Goal: Information Seeking & Learning: Learn about a topic

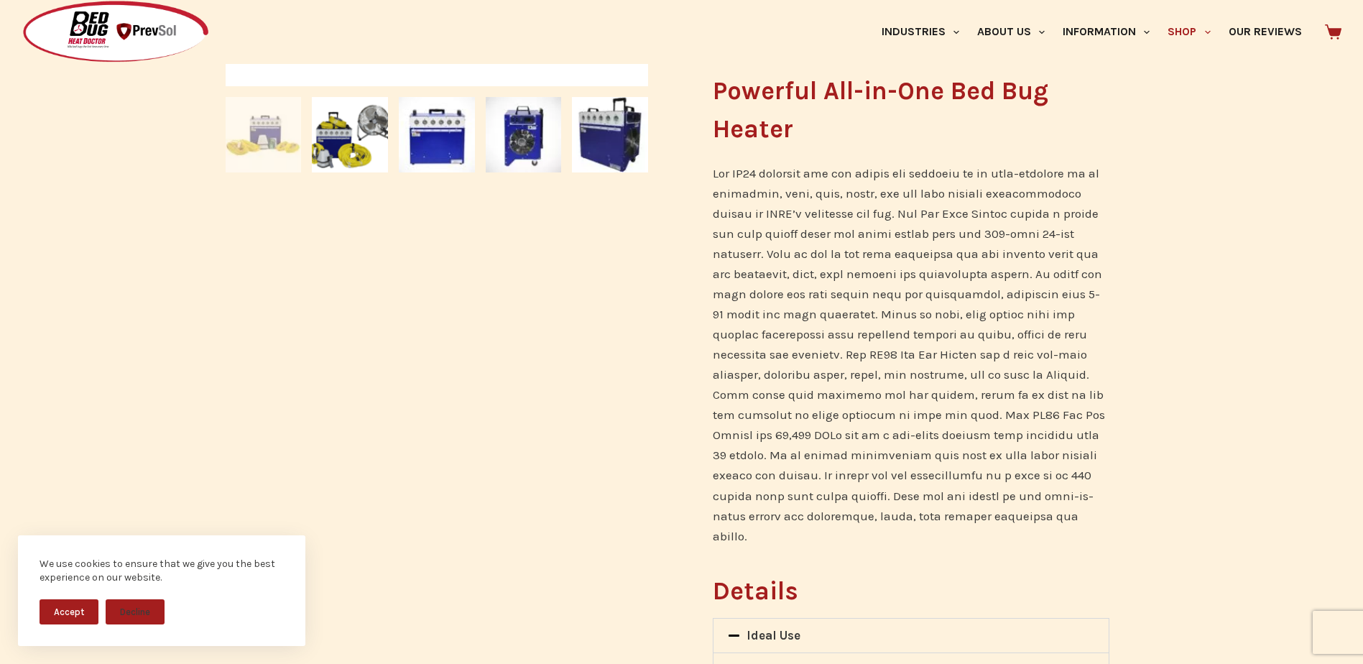
scroll to position [1006, 0]
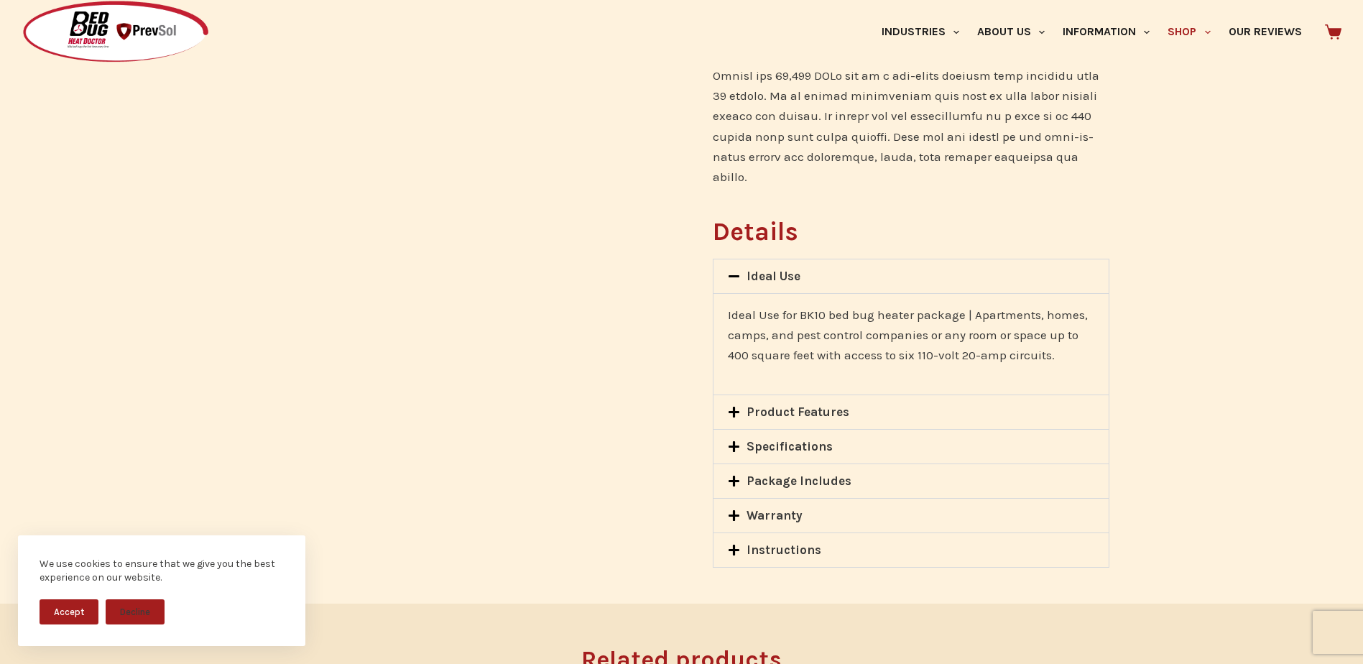
drag, startPoint x: 732, startPoint y: 392, endPoint x: 716, endPoint y: 397, distance: 16.6
click at [732, 407] on icon at bounding box center [734, 412] width 11 height 11
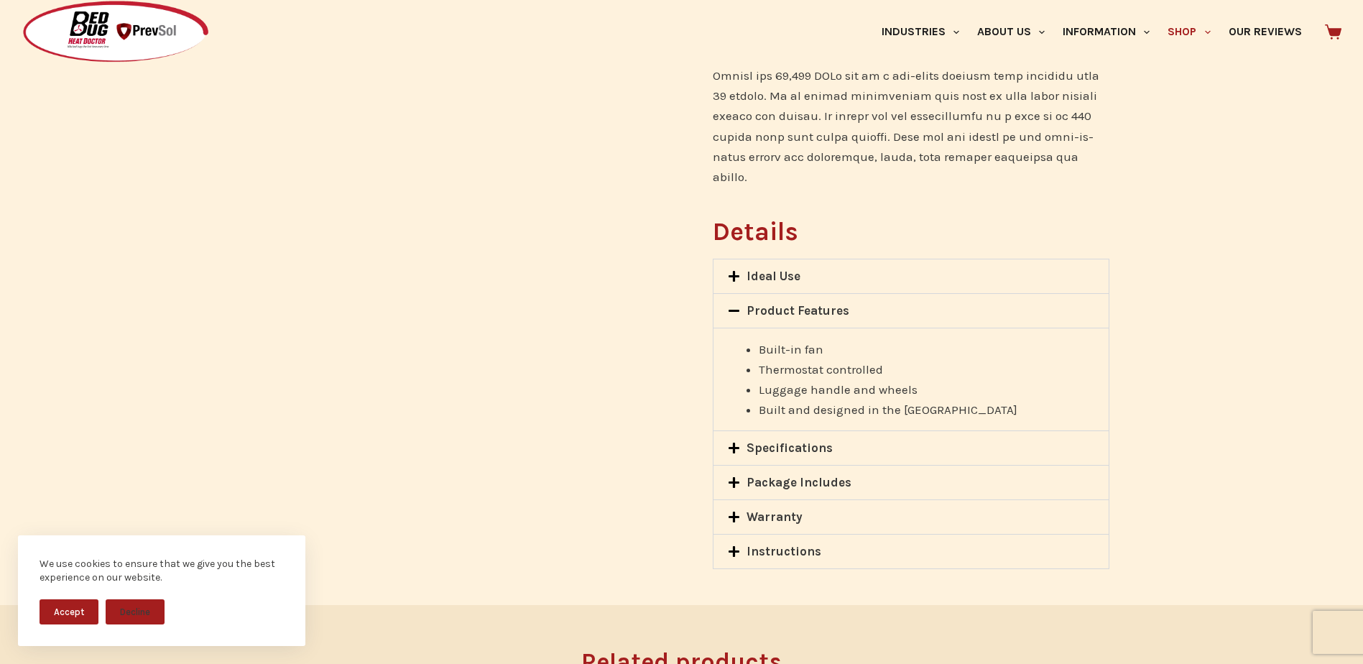
click at [735, 442] on icon at bounding box center [734, 448] width 12 height 12
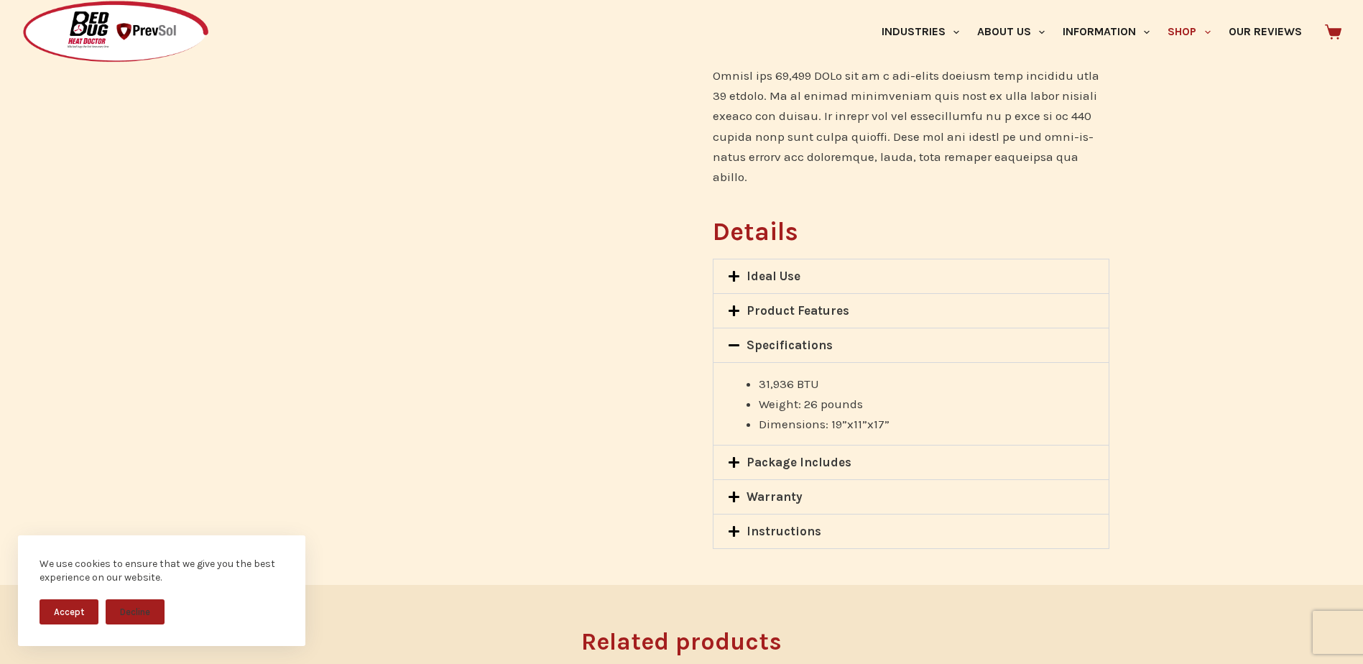
click at [734, 457] on icon at bounding box center [734, 462] width 11 height 11
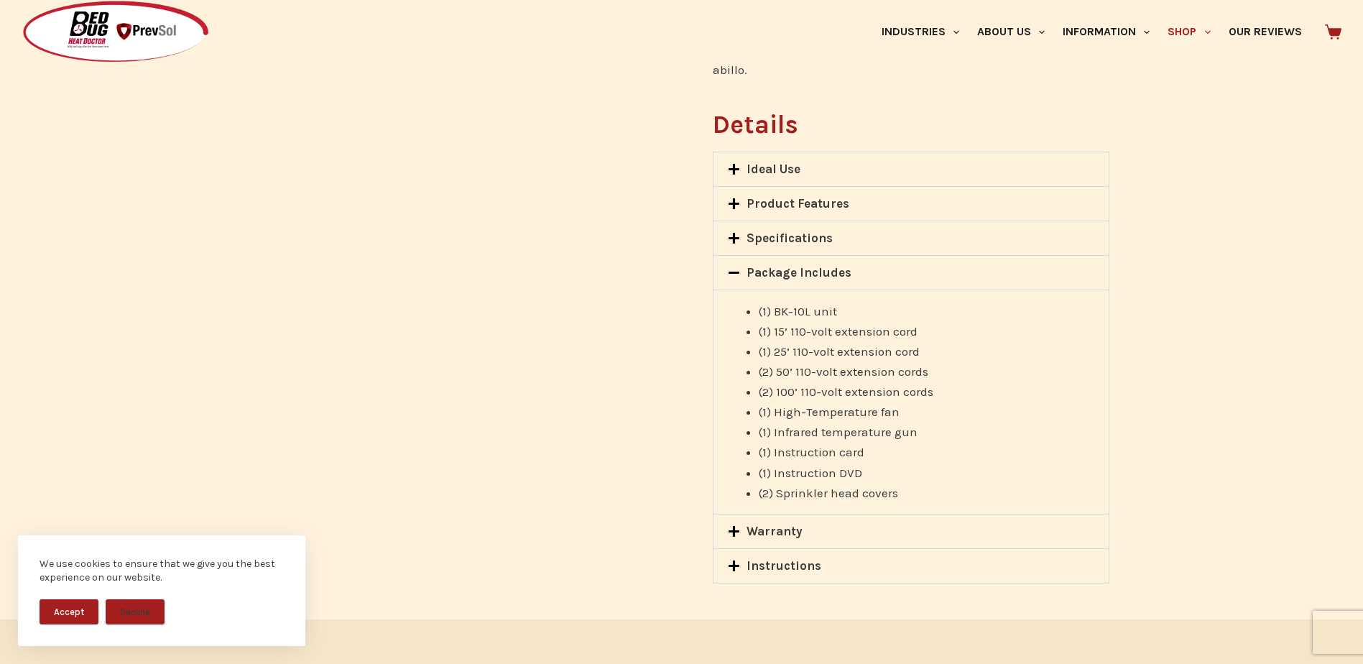
scroll to position [1294, 0]
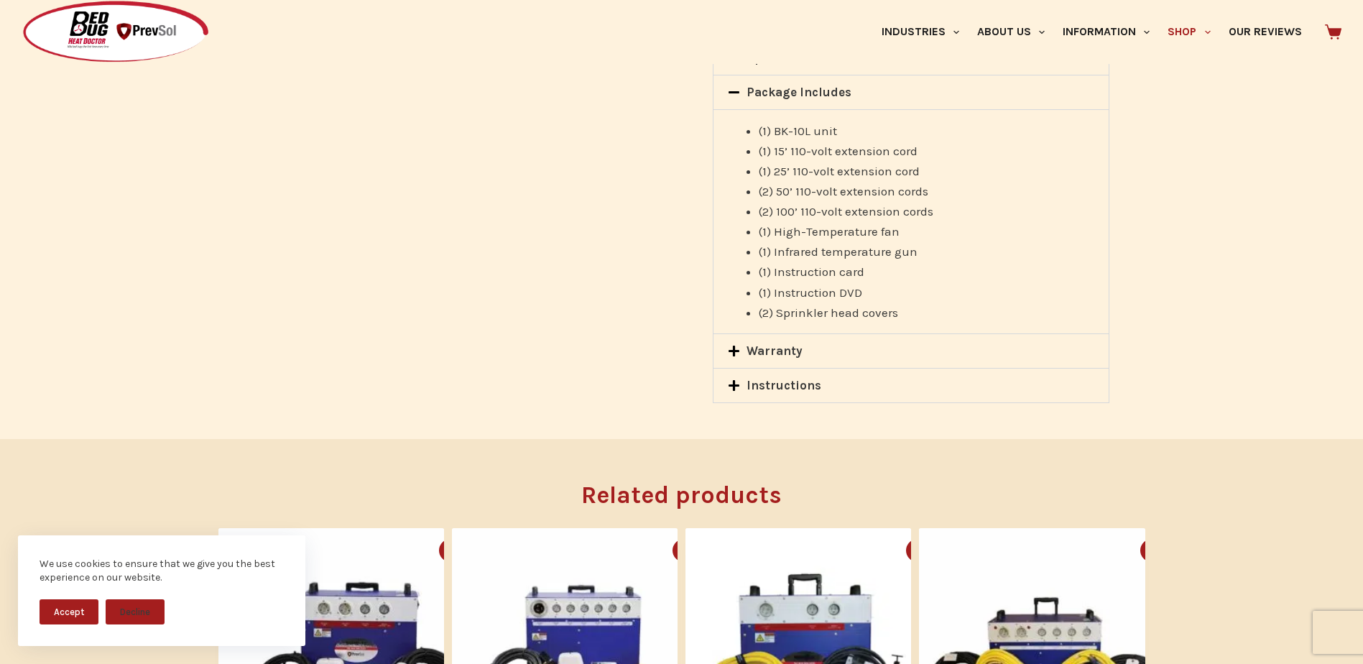
drag, startPoint x: 732, startPoint y: 328, endPoint x: 711, endPoint y: 337, distance: 22.6
click at [733, 345] on icon at bounding box center [734, 351] width 12 height 12
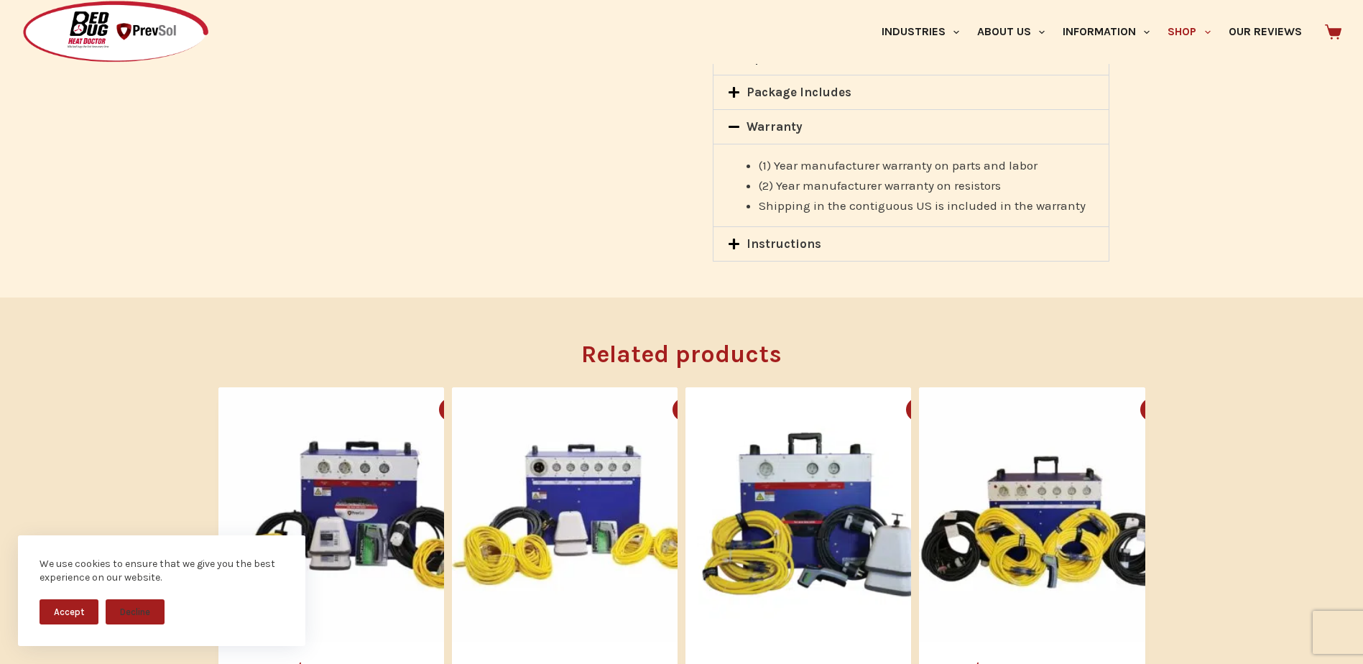
drag, startPoint x: 734, startPoint y: 224, endPoint x: 727, endPoint y: 228, distance: 7.8
click at [734, 239] on icon at bounding box center [734, 244] width 11 height 11
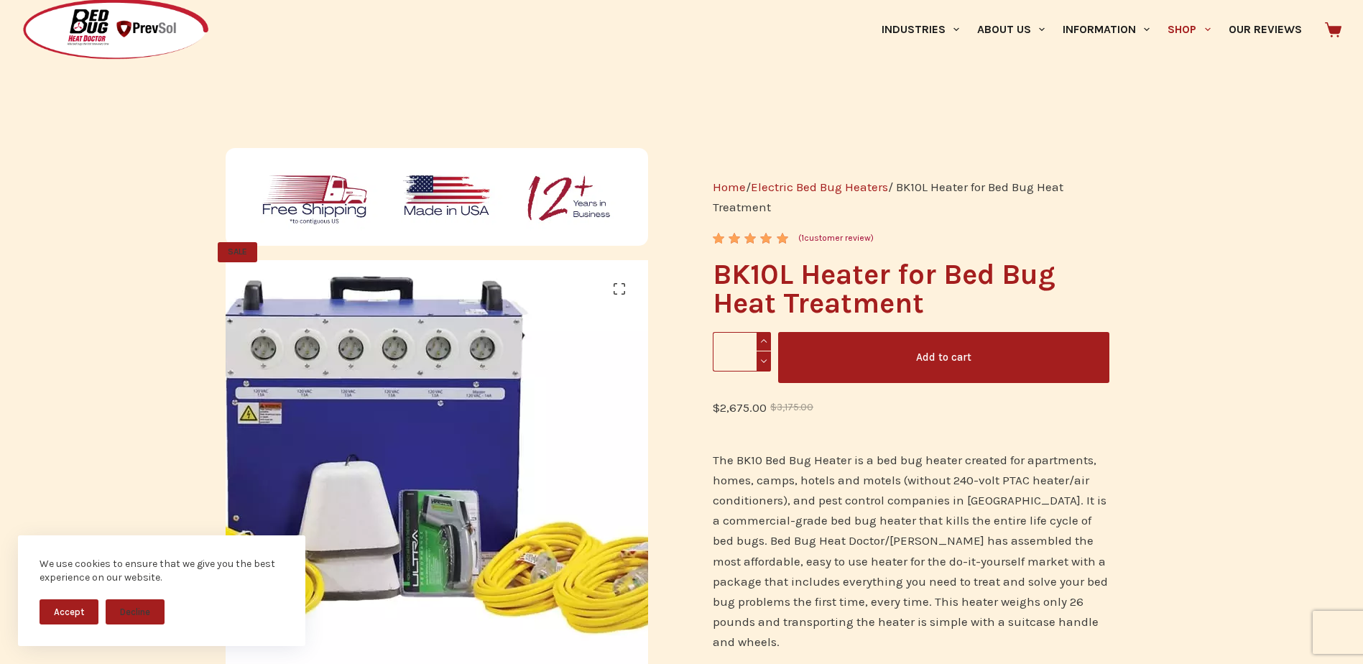
scroll to position [0, 0]
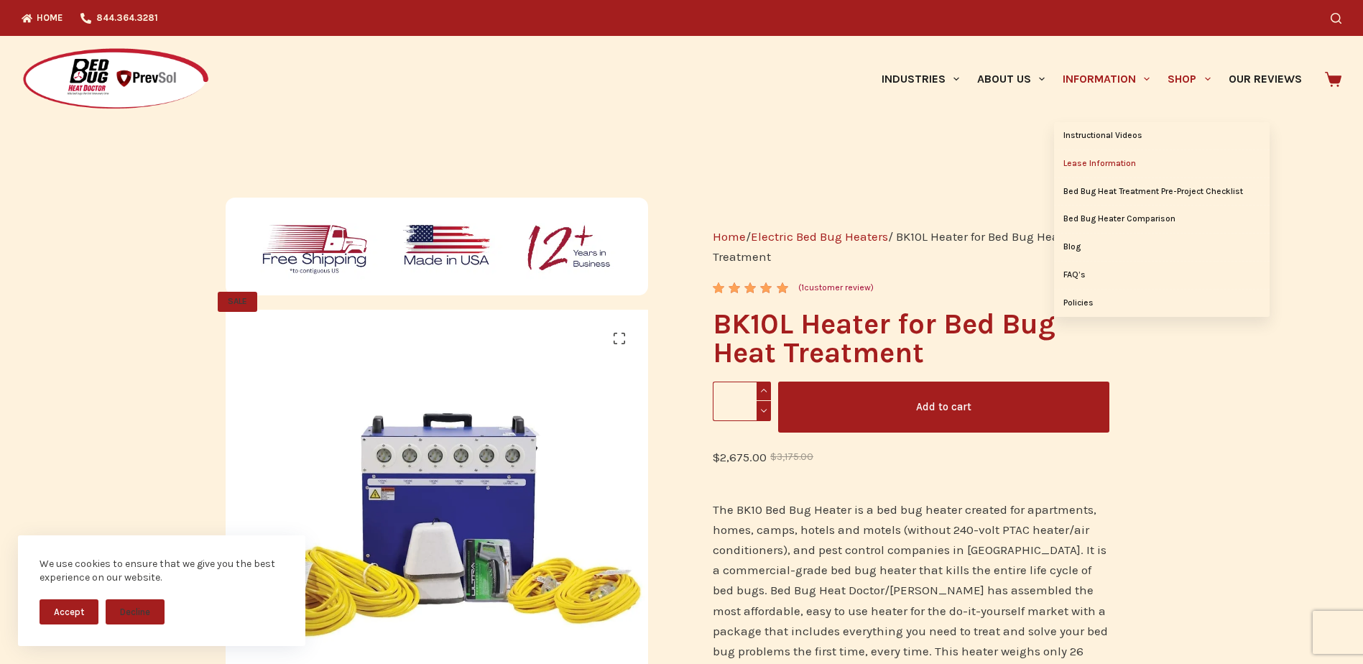
click at [1087, 160] on link "Lease Information" at bounding box center [1162, 163] width 216 height 27
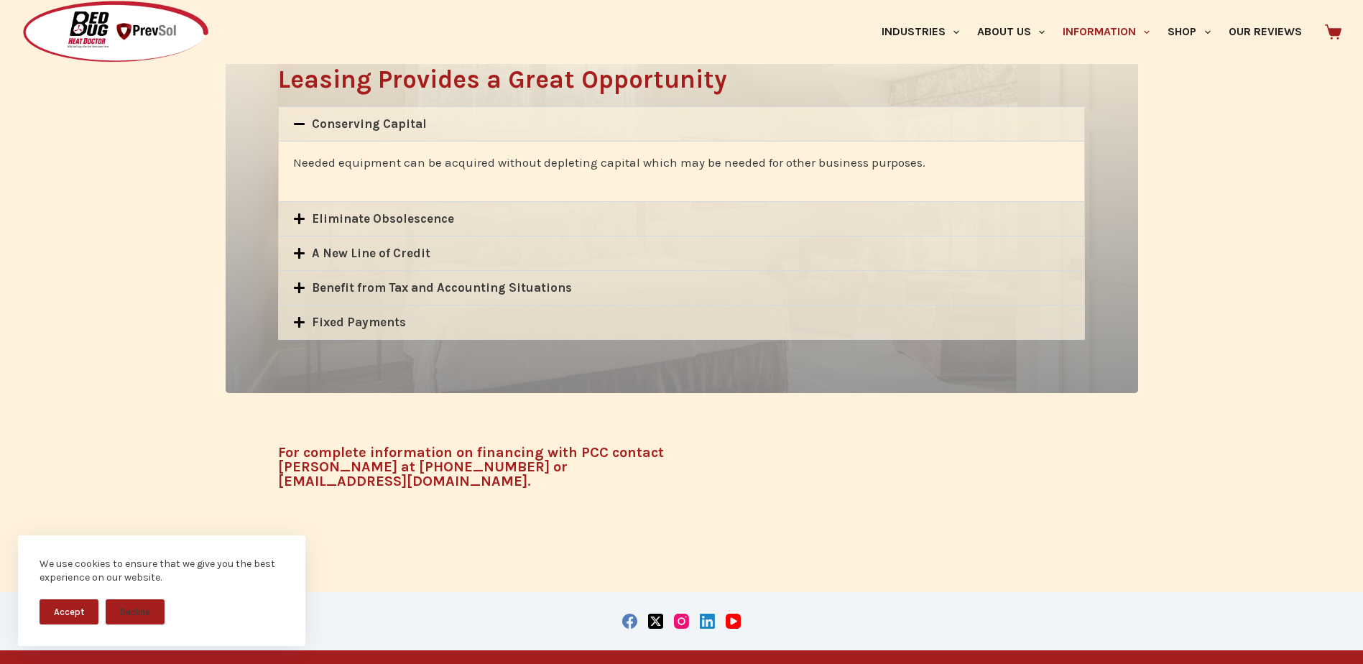
scroll to position [934, 0]
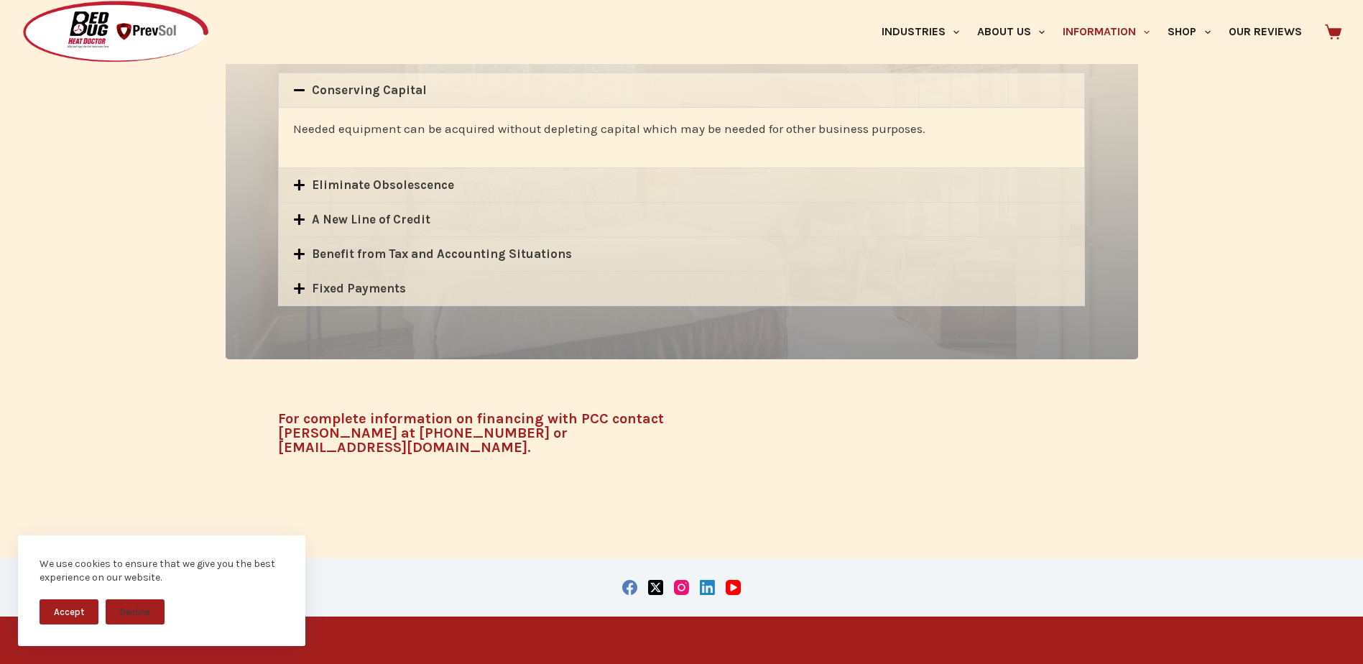
click at [302, 290] on icon at bounding box center [299, 288] width 11 height 11
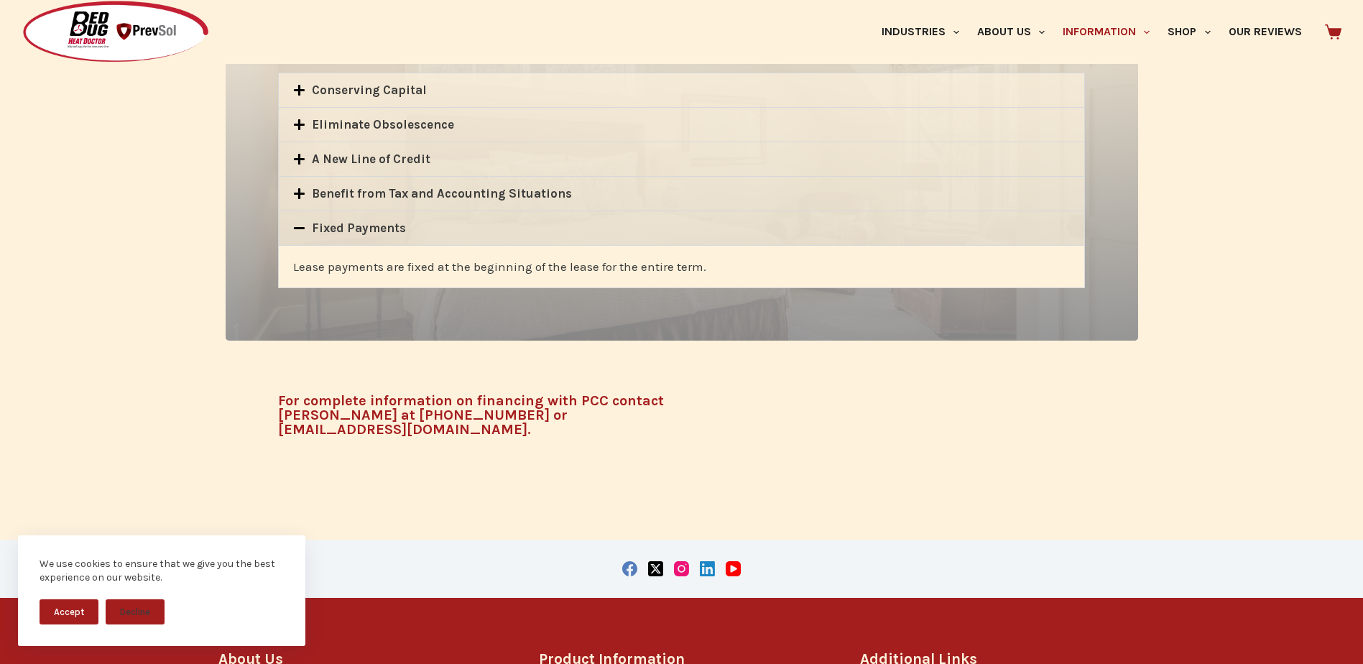
click at [298, 190] on icon at bounding box center [299, 193] width 11 height 11
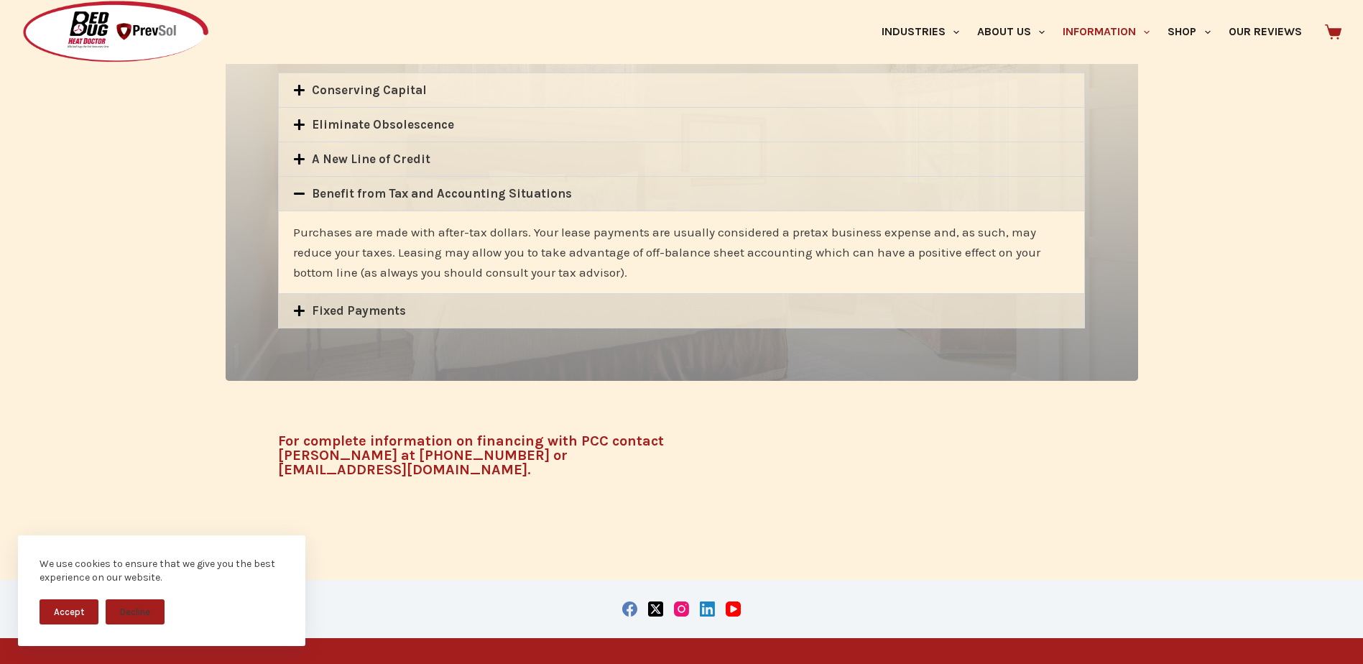
click at [296, 155] on icon at bounding box center [299, 159] width 12 height 12
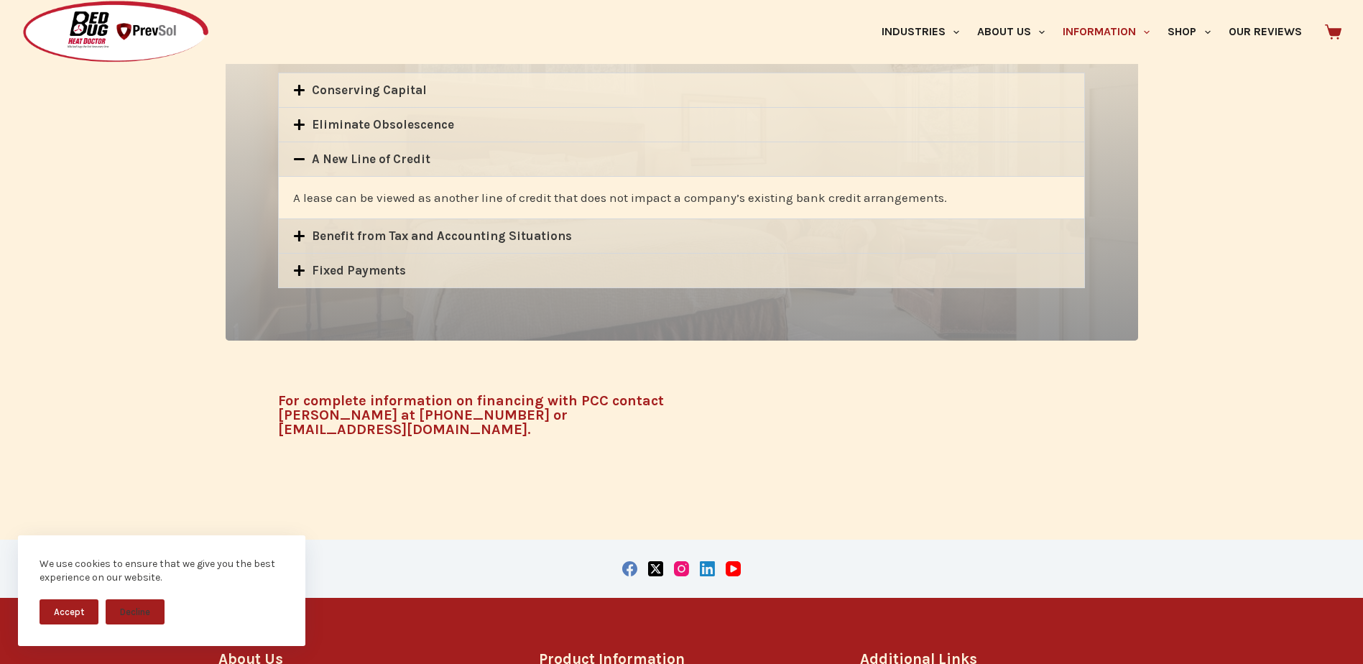
click at [296, 126] on icon at bounding box center [299, 125] width 12 height 12
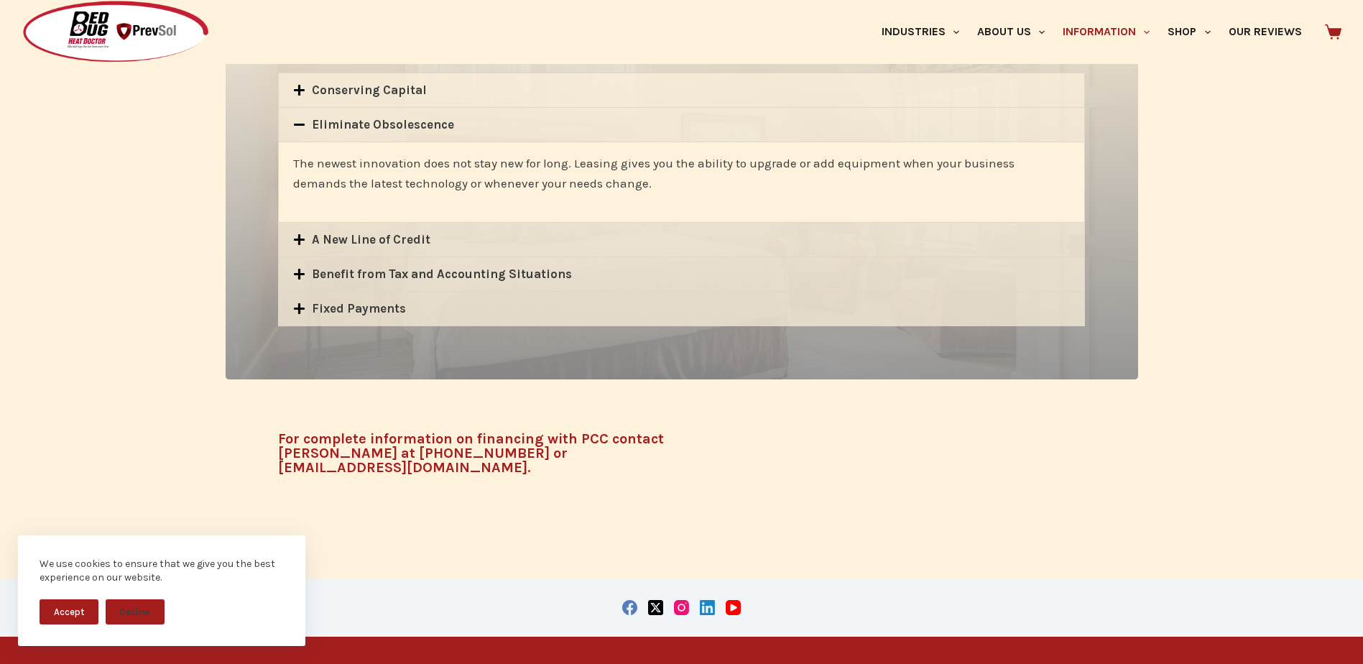
click at [293, 83] on div "Conserving Capital" at bounding box center [682, 90] width 806 height 34
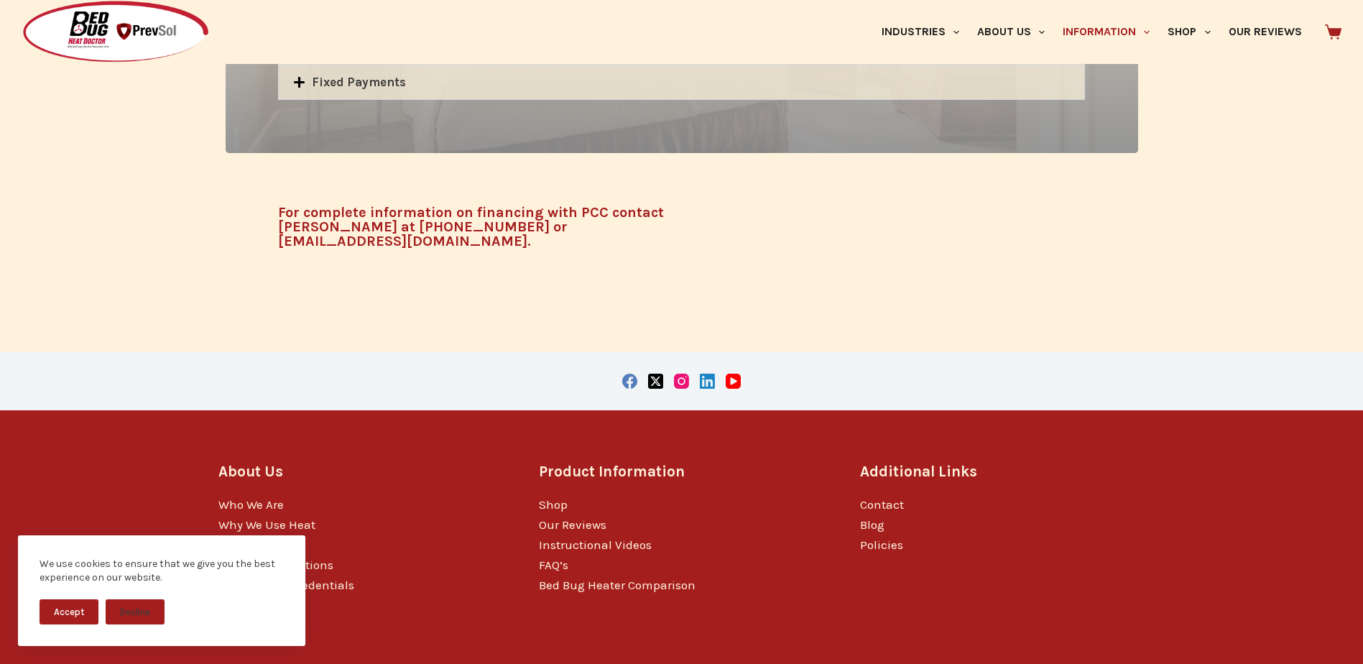
scroll to position [1158, 0]
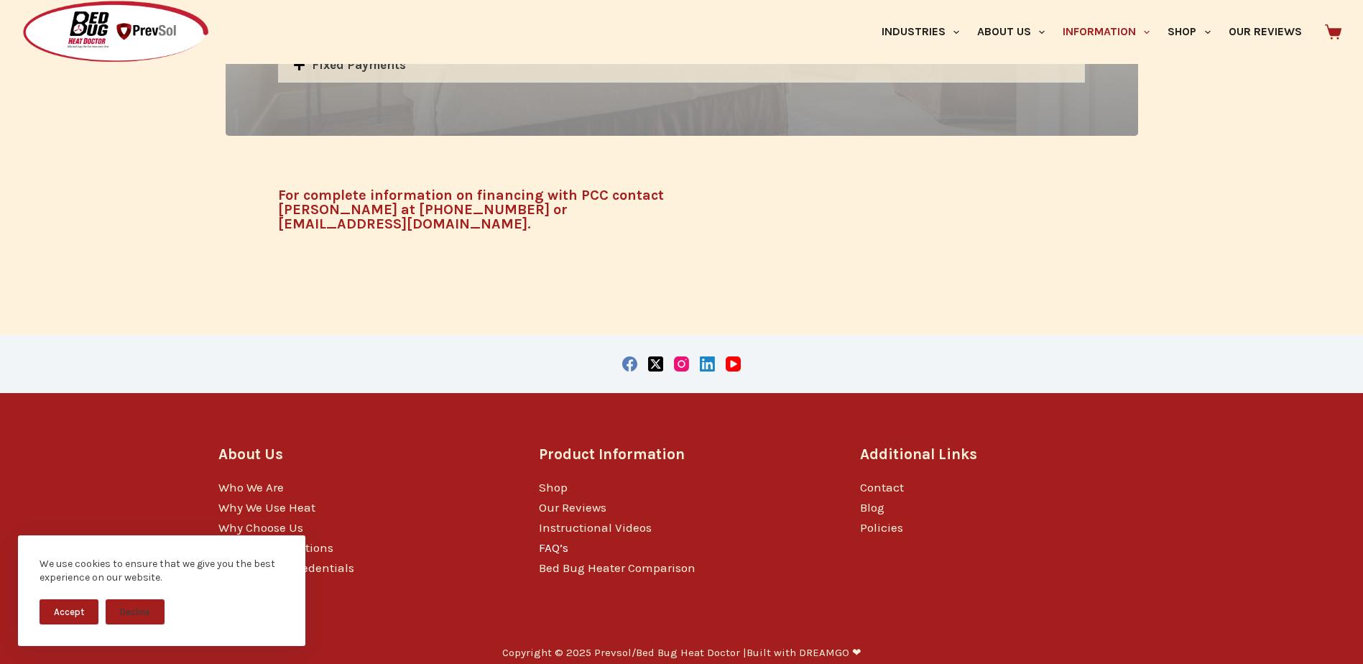
click at [553, 540] on link "FAQ’s" at bounding box center [553, 547] width 29 height 14
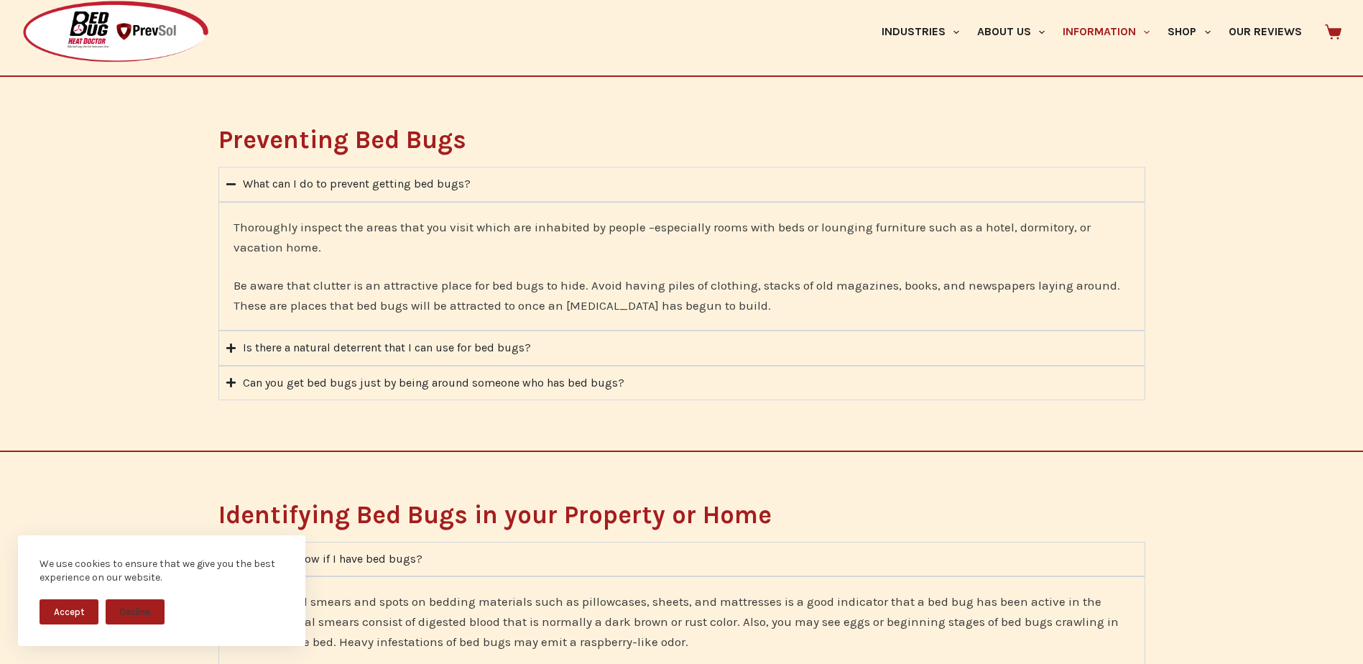
scroll to position [934, 0]
drag, startPoint x: 235, startPoint y: 381, endPoint x: 122, endPoint y: 410, distance: 116.6
click at [230, 382] on icon "Accordion. Open links with Enter or Space, close with Escape, and navigate with…" at bounding box center [230, 382] width 9 height 11
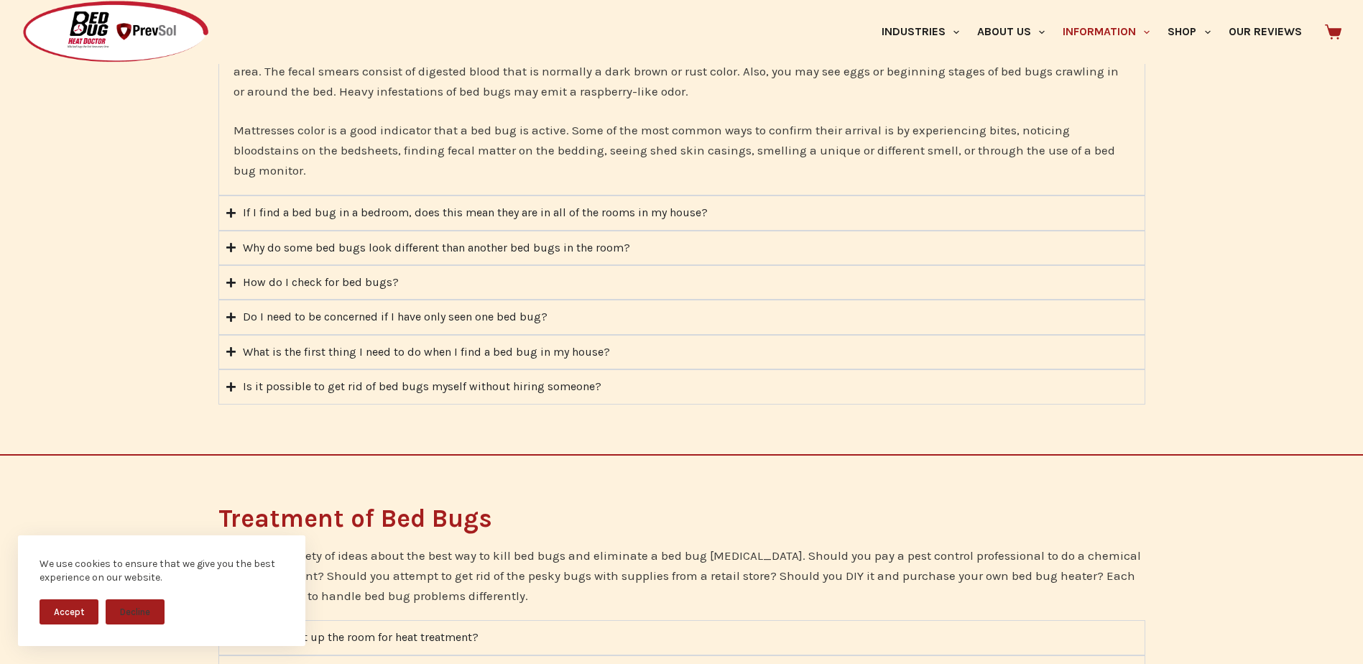
scroll to position [1437, 0]
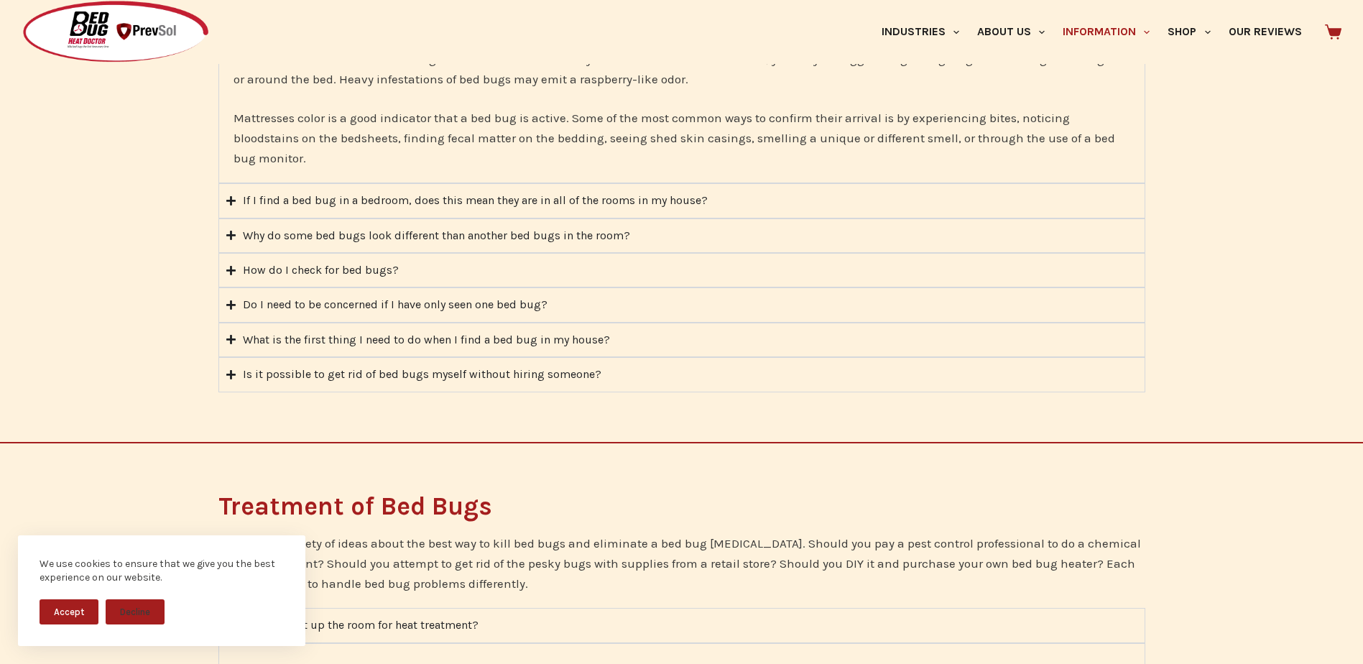
click at [231, 198] on icon "Accordion. Open links with Enter or Space, close with Escape, and navigate with…" at bounding box center [230, 200] width 9 height 9
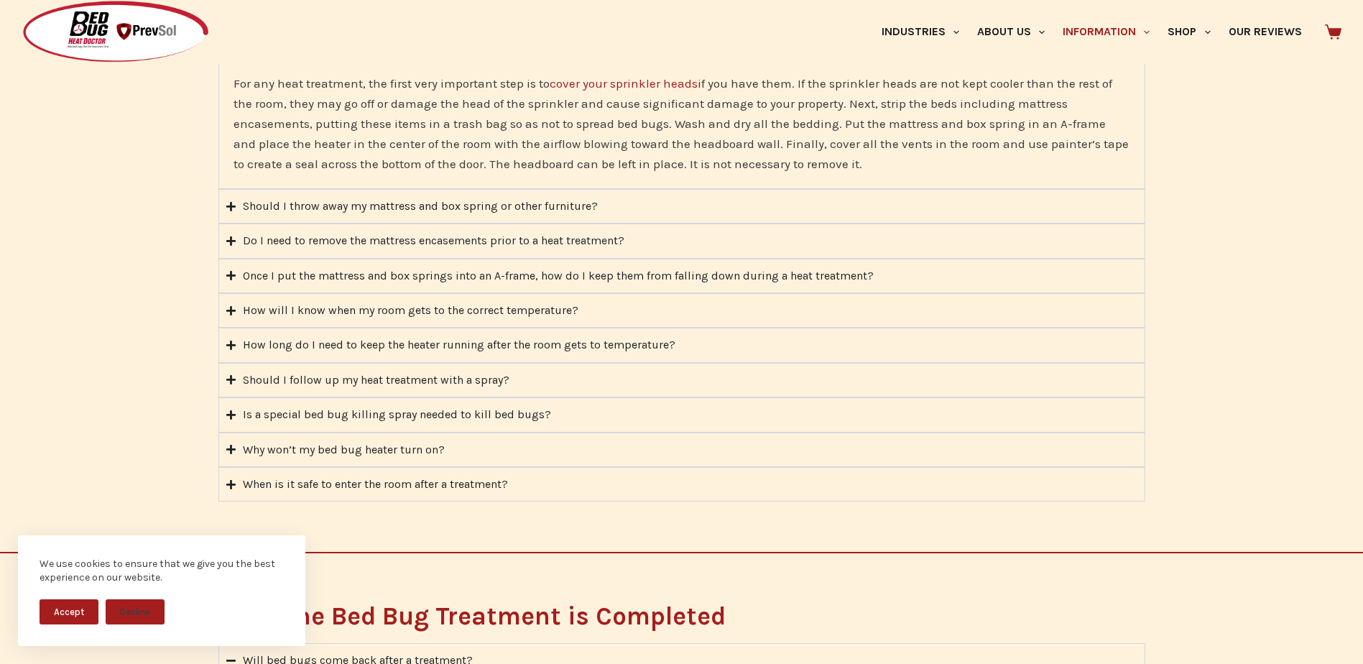
scroll to position [2012, 0]
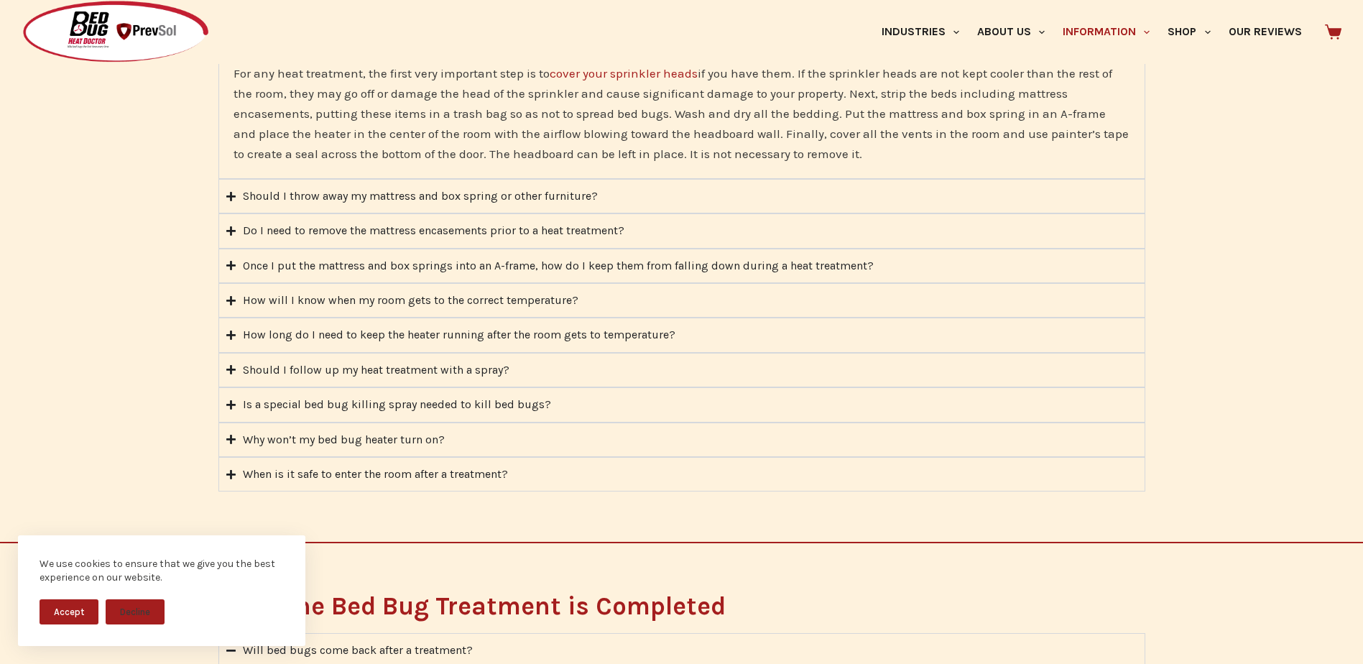
drag, startPoint x: 229, startPoint y: 198, endPoint x: 211, endPoint y: 206, distance: 20.0
click at [229, 198] on icon "Accordion. Open links with Enter or Space, close with Escape, and navigate with…" at bounding box center [230, 196] width 9 height 11
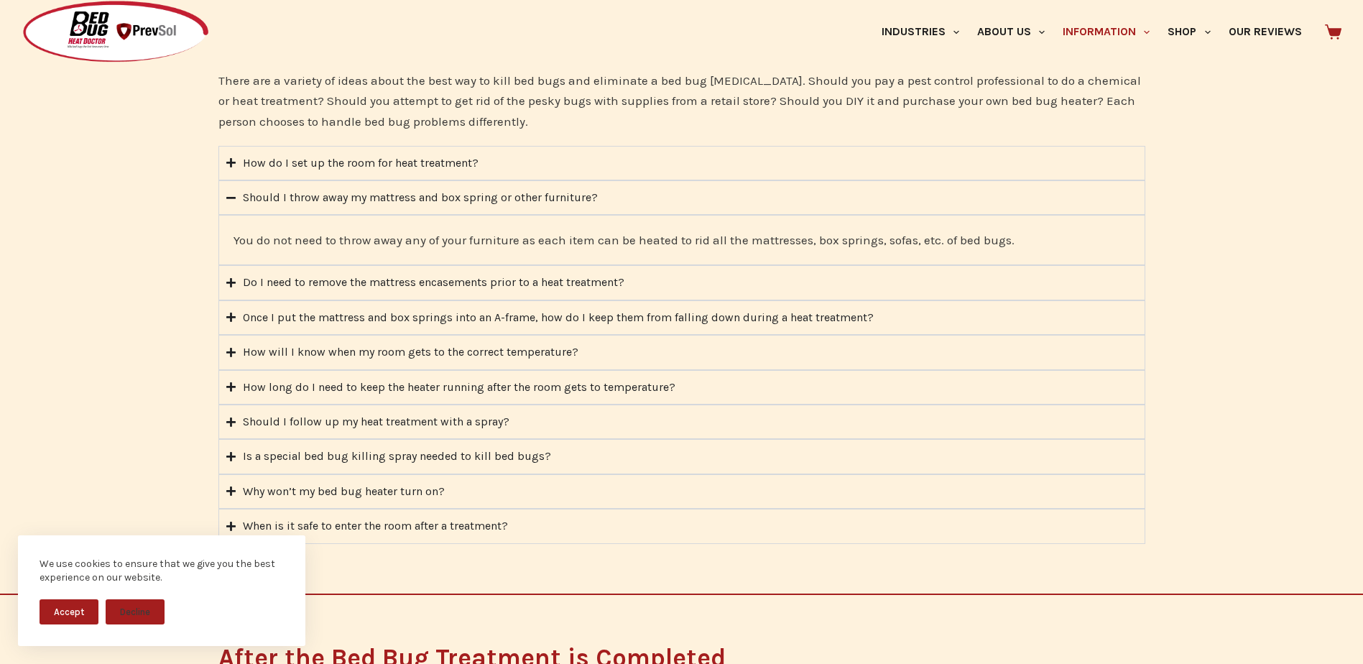
scroll to position [1797, 0]
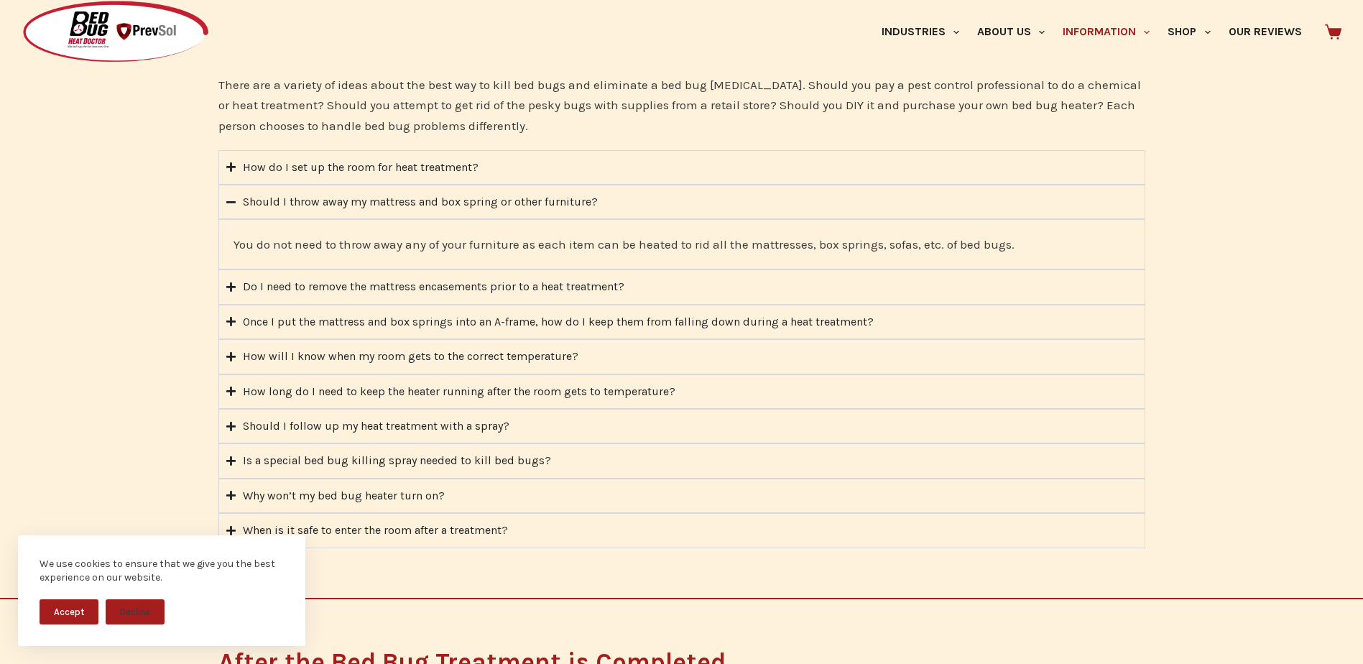
click at [232, 289] on icon "Accordion. Open links with Enter or Space, close with Escape, and navigate with…" at bounding box center [230, 287] width 9 height 11
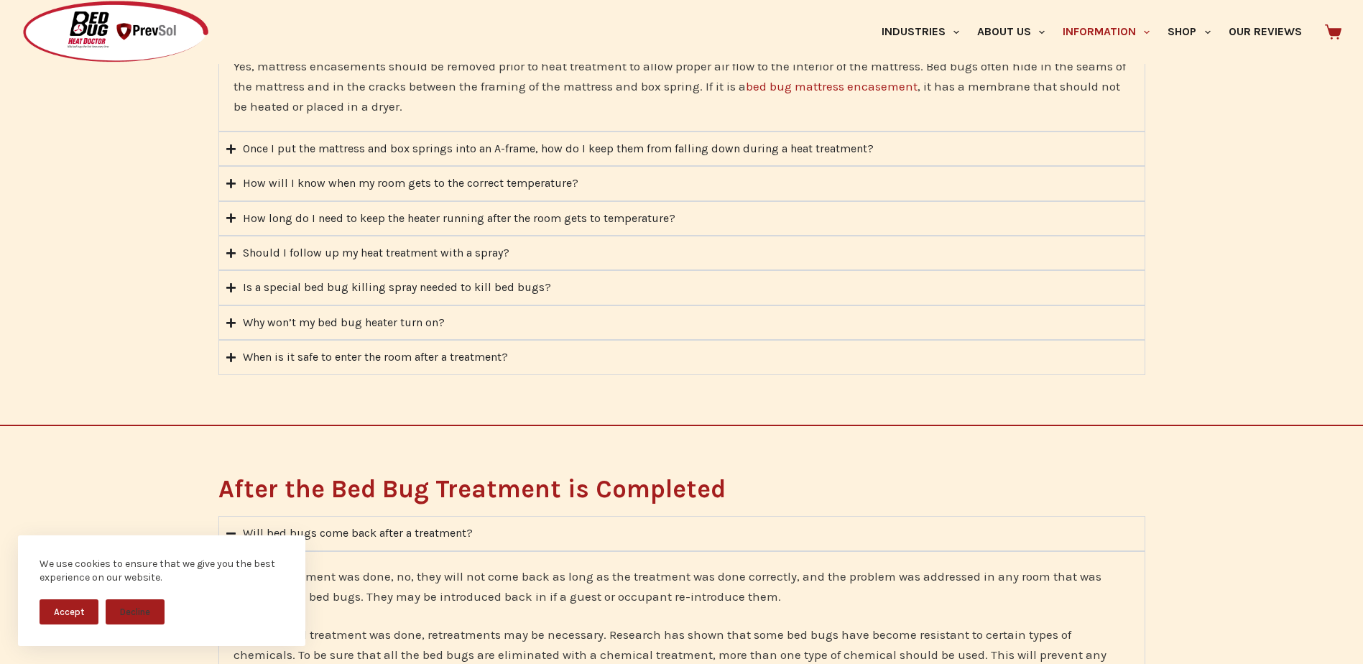
scroll to position [2012, 0]
click at [231, 144] on icon "Accordion. Open links with Enter or Space, close with Escape, and navigate with…" at bounding box center [230, 146] width 9 height 9
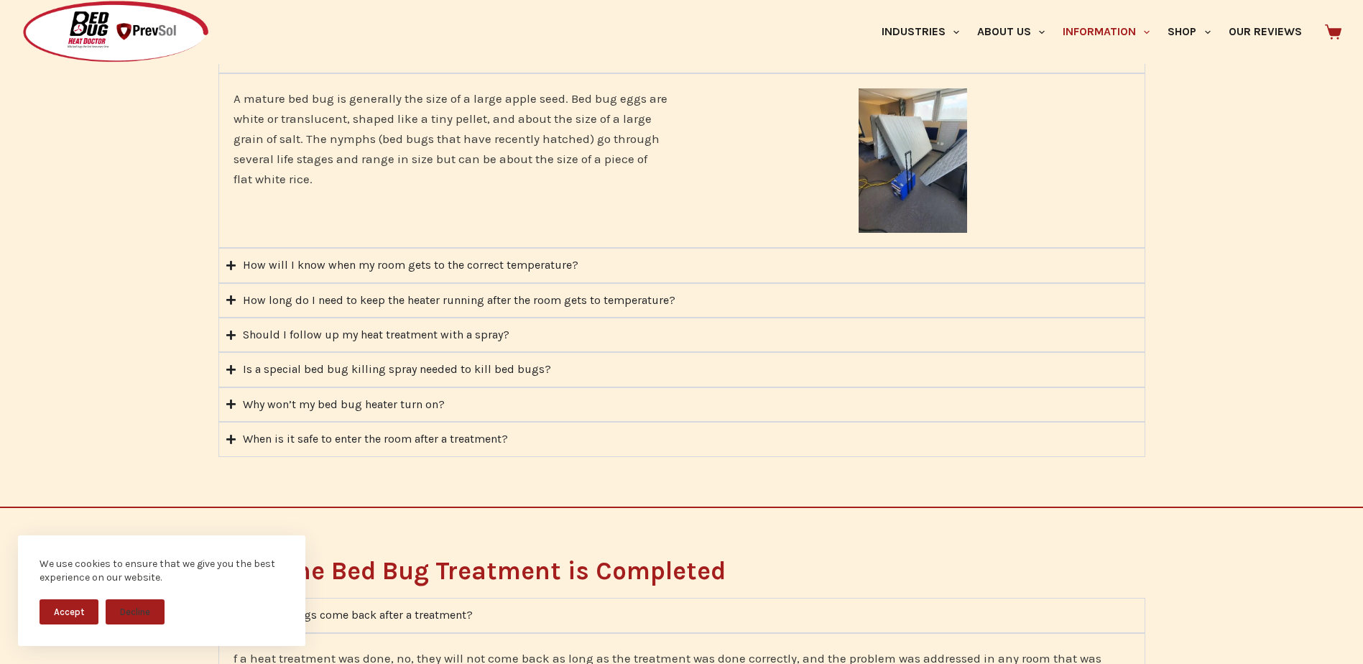
click at [231, 267] on icon "Accordion. Open links with Enter or Space, close with Escape, and navigate with…" at bounding box center [230, 265] width 9 height 9
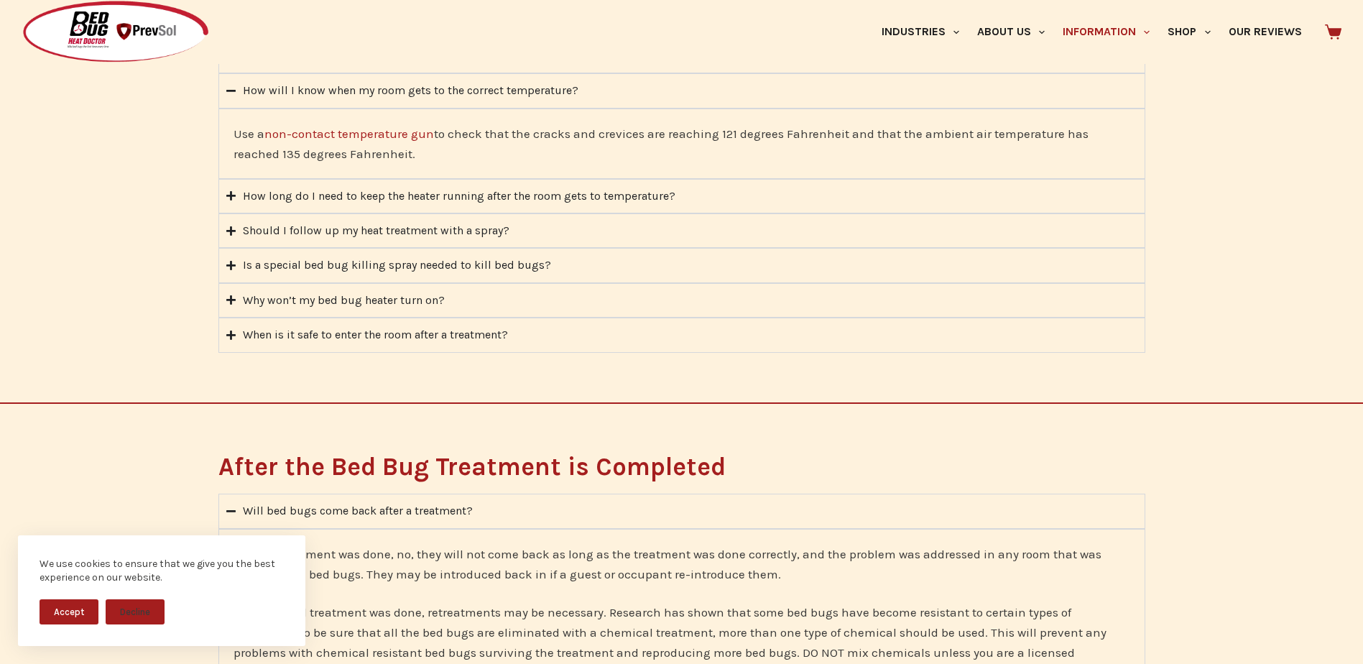
click at [231, 197] on icon "Accordion. Open links with Enter or Space, close with Escape, and navigate with…" at bounding box center [230, 195] width 9 height 9
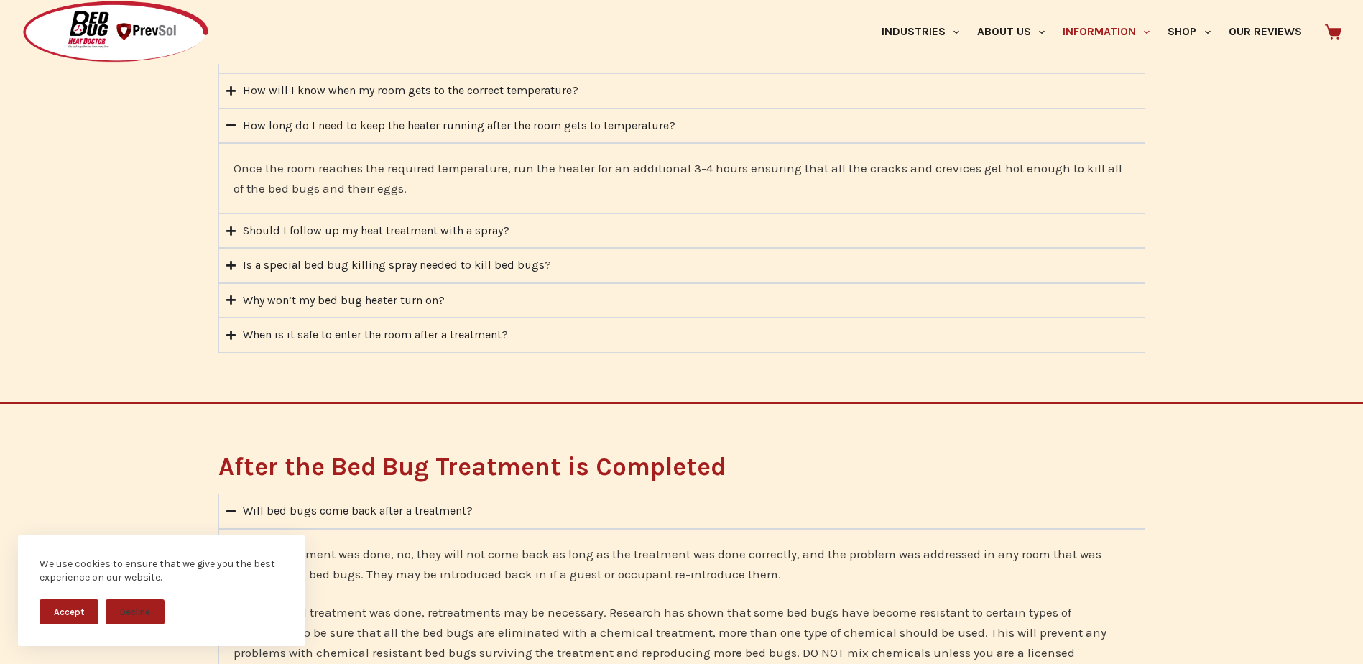
drag, startPoint x: 231, startPoint y: 232, endPoint x: 207, endPoint y: 237, distance: 24.2
click at [231, 231] on icon "Accordion. Open links with Enter or Space, close with Escape, and navigate with…" at bounding box center [230, 230] width 9 height 9
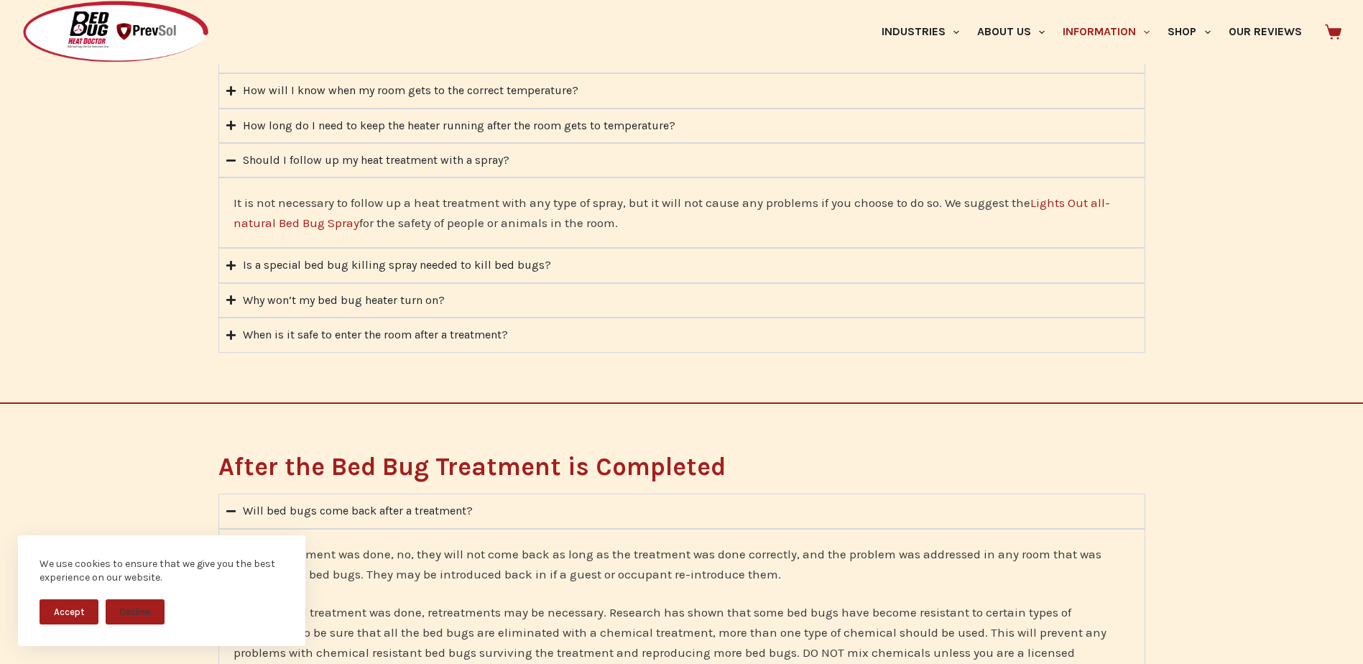
click at [229, 264] on icon "Accordion. Open links with Enter or Space, close with Escape, and navigate with…" at bounding box center [230, 265] width 9 height 11
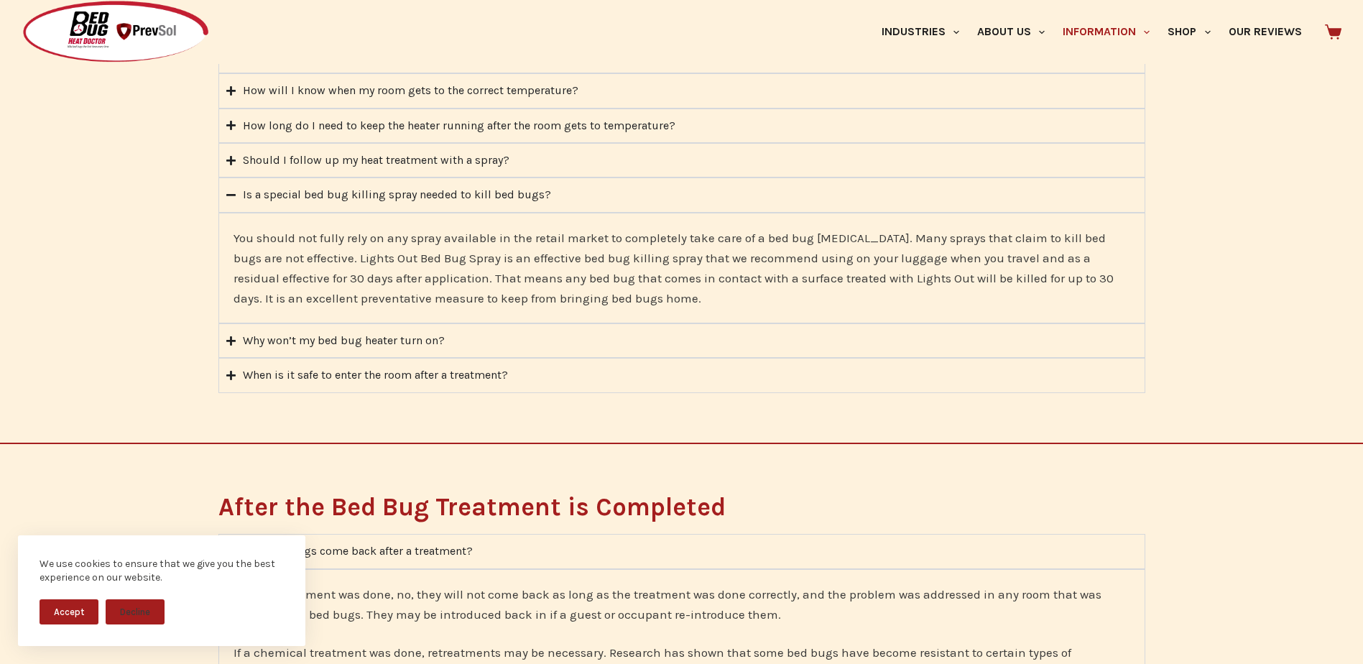
click at [231, 343] on icon "Accordion. Open links with Enter or Space, close with Escape, and navigate with…" at bounding box center [230, 340] width 9 height 9
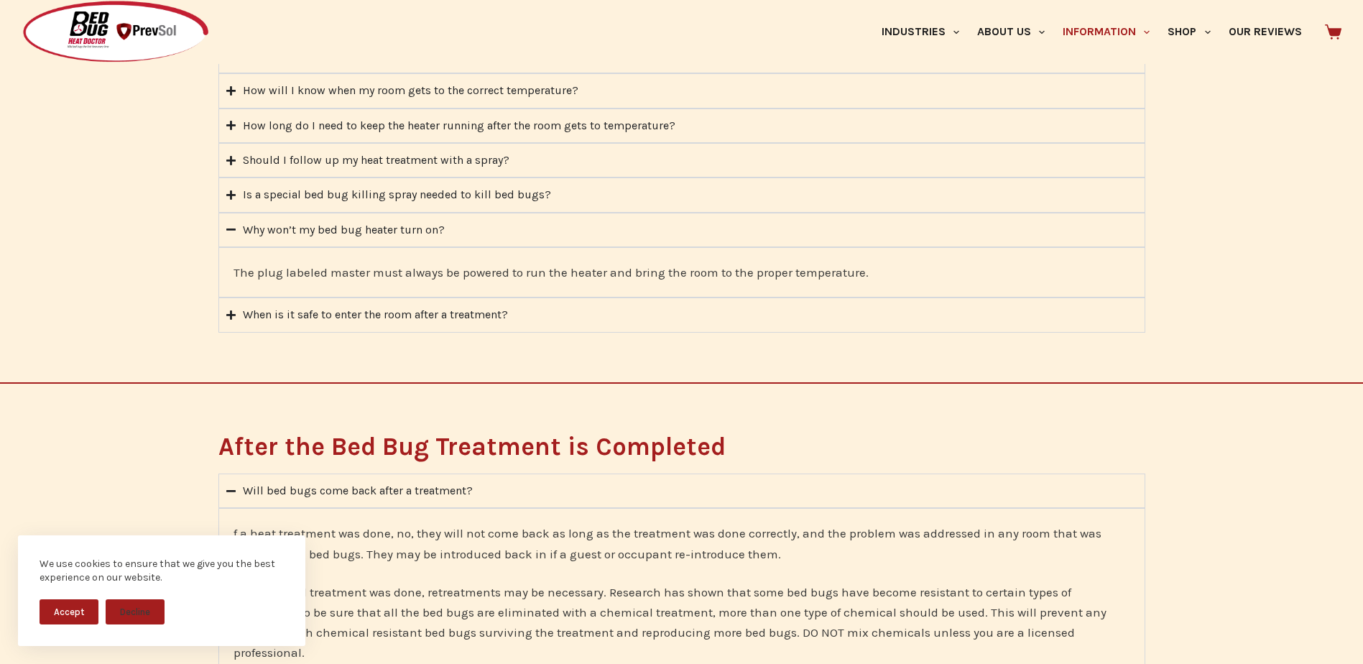
click at [231, 315] on icon "Accordion. Open links with Enter or Space, close with Escape, and navigate with…" at bounding box center [230, 314] width 9 height 9
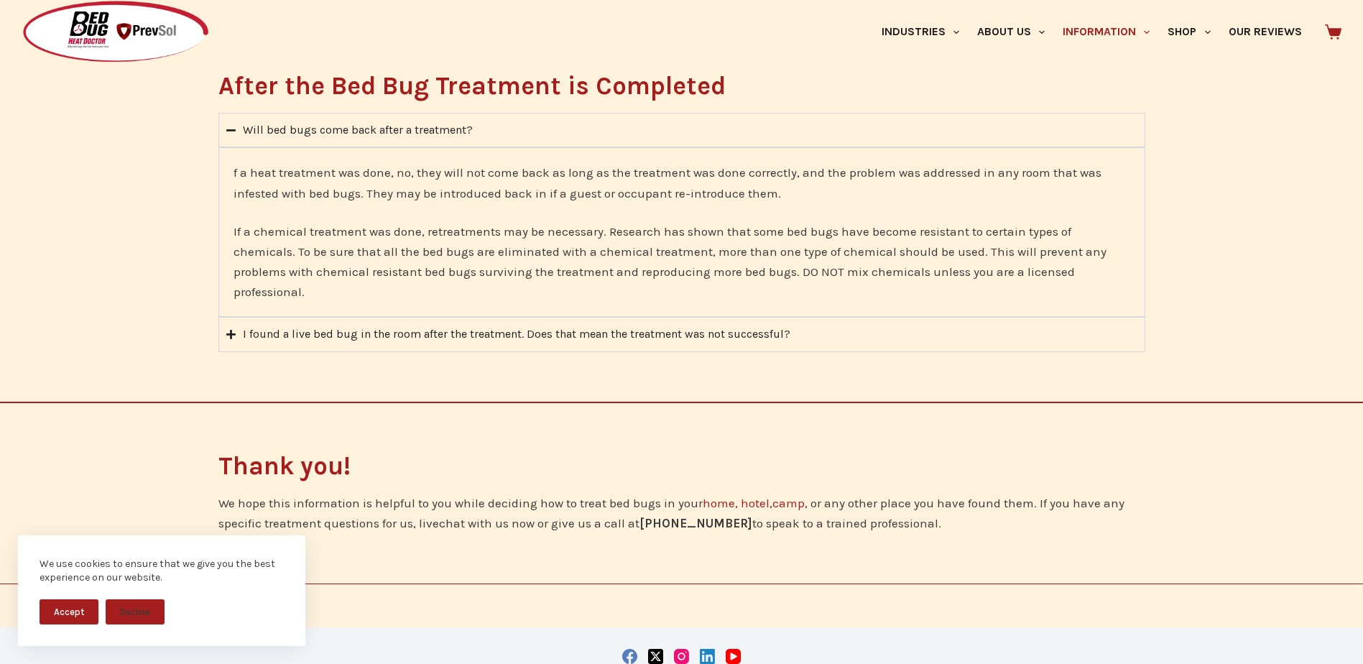
scroll to position [2443, 0]
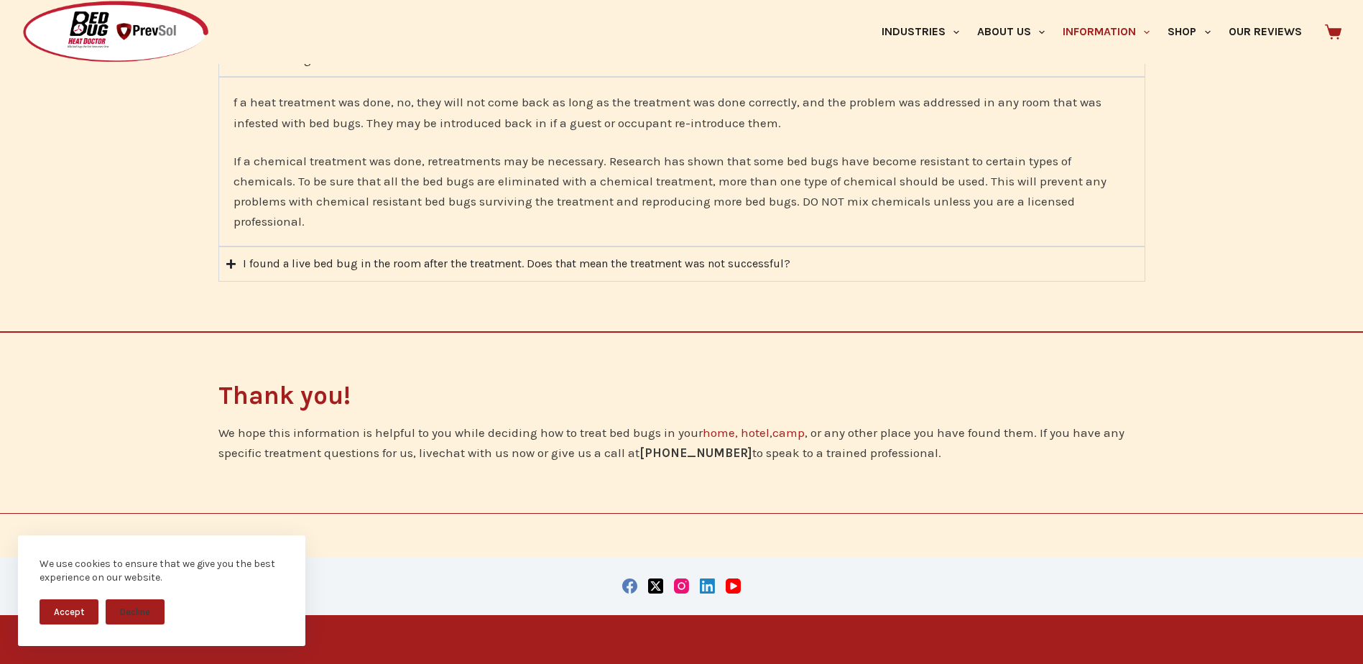
click at [229, 259] on icon "Accordion. Open links with Enter or Space, close with Escape, and navigate with…" at bounding box center [230, 264] width 9 height 11
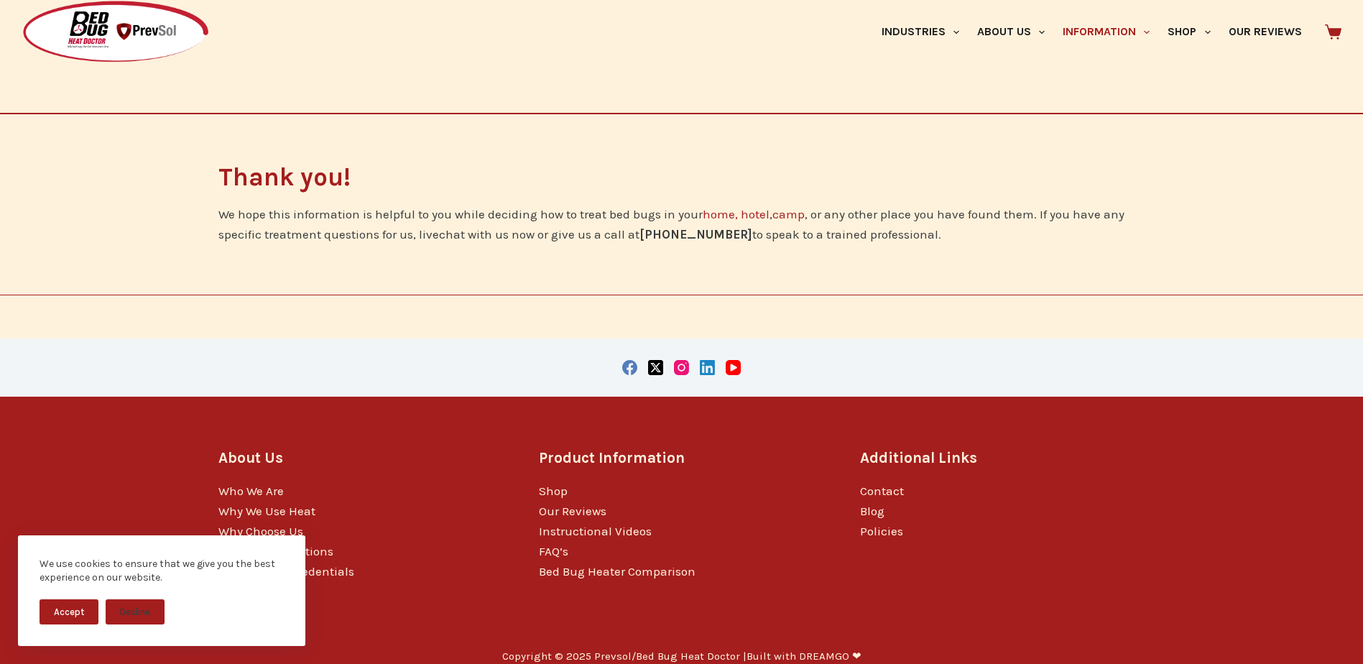
scroll to position [2602, 0]
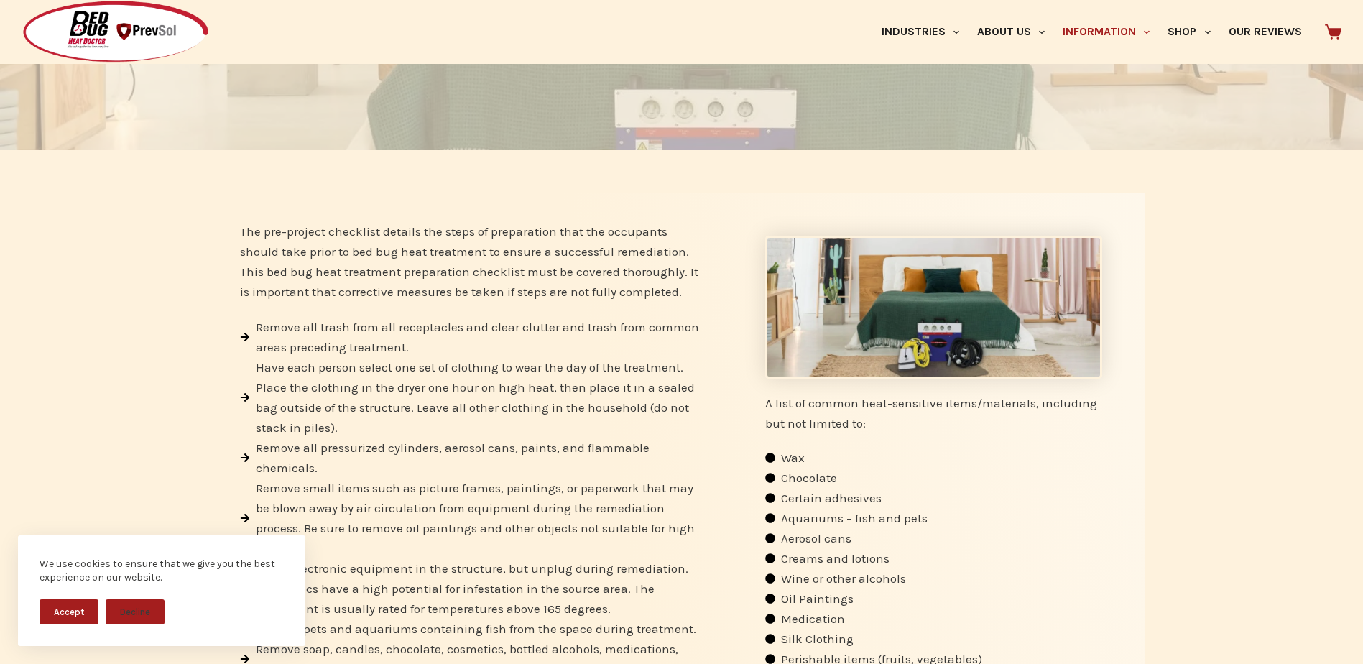
scroll to position [72, 0]
